Goal: Transaction & Acquisition: Purchase product/service

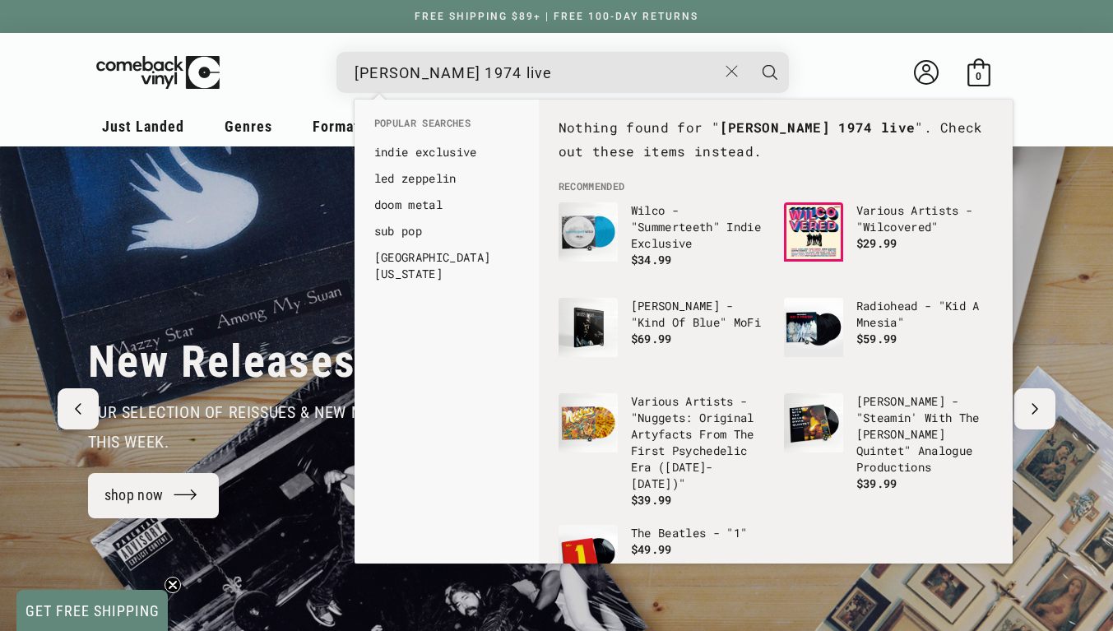
type input "[PERSON_NAME] 1974 live"
click at [768, 70] on icon "Search" at bounding box center [769, 72] width 15 height 15
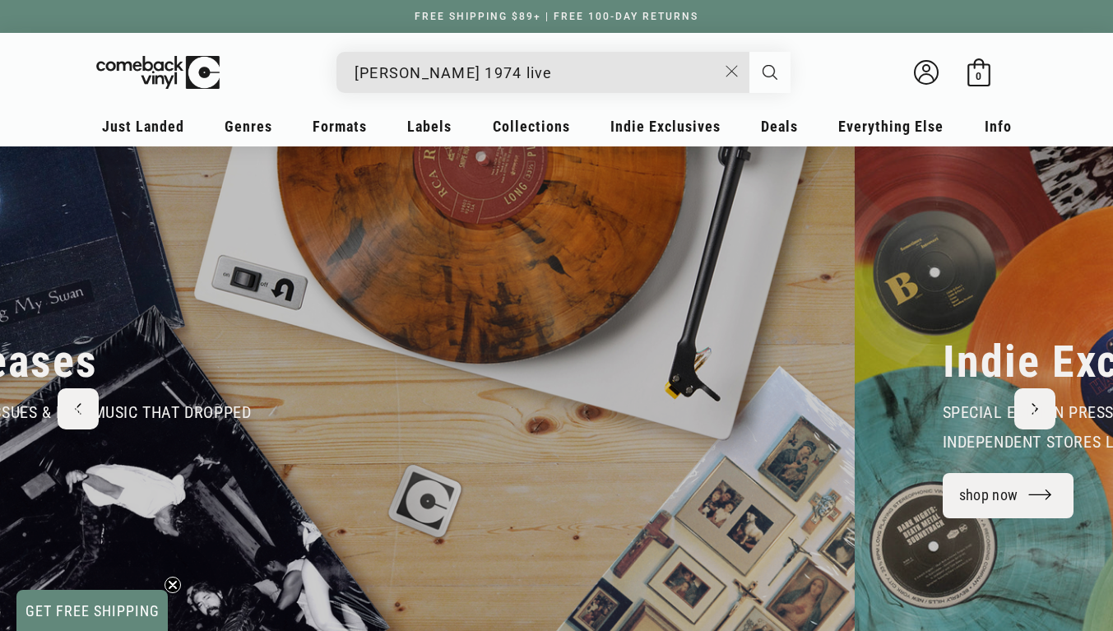
scroll to position [0, 557]
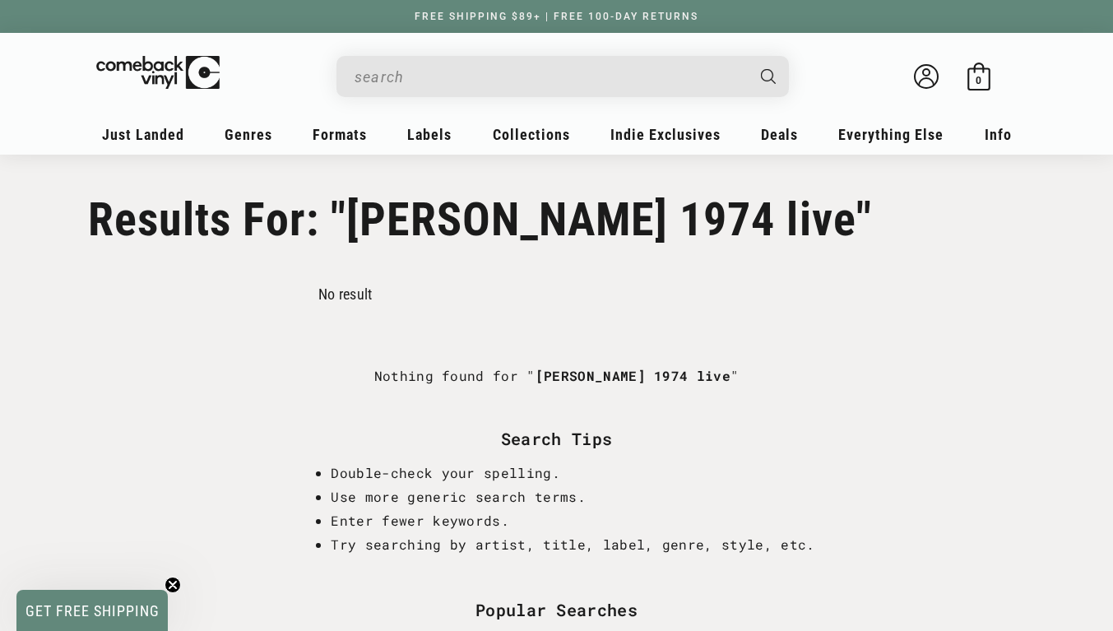
type input "[PERSON_NAME] 1974 live"
